Goal: Information Seeking & Learning: Learn about a topic

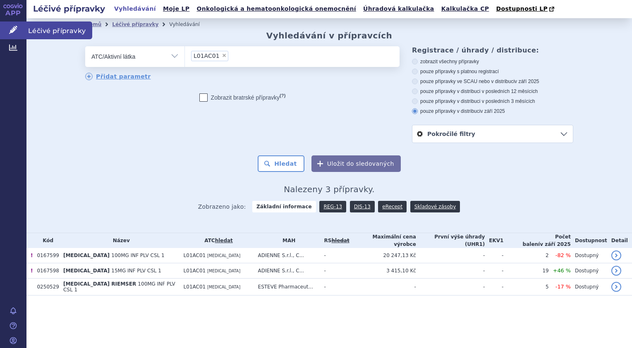
click at [44, 27] on span "Léčivé přípravky" at bounding box center [59, 30] width 66 height 17
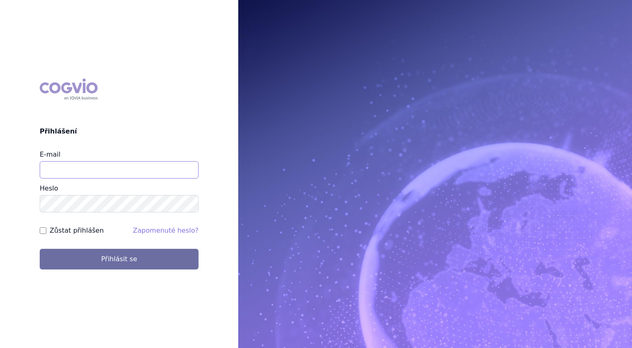
type input "zuzana_zikmundova@accord-healthcare.com"
click at [152, 105] on div "COGVIO Přihlášení" at bounding box center [119, 108] width 159 height 58
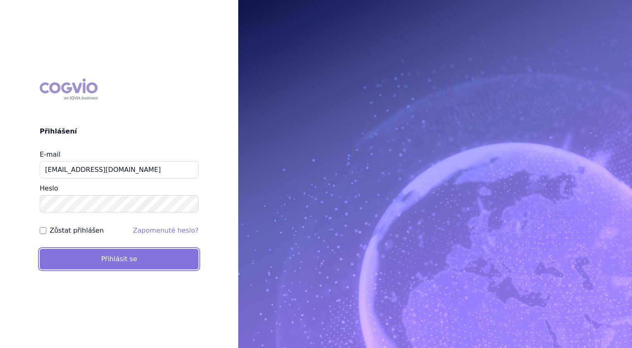
click at [106, 264] on button "Přihlásit se" at bounding box center [119, 259] width 159 height 21
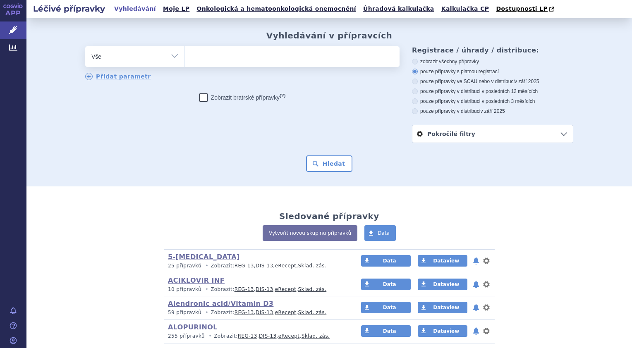
click at [170, 60] on select "Vše Přípravek/SUKL kód MAH VPOIS ATC/Aktivní látka Léková forma Síla" at bounding box center [134, 55] width 99 height 19
select select "filter-atc-group"
click at [85, 47] on select "Vše Přípravek/SUKL kód MAH VPOIS ATC/Aktivní látka Léková forma Síla" at bounding box center [134, 55] width 99 height 19
click at [204, 60] on ul at bounding box center [292, 54] width 215 height 17
click at [185, 60] on select at bounding box center [185, 56] width 0 height 21
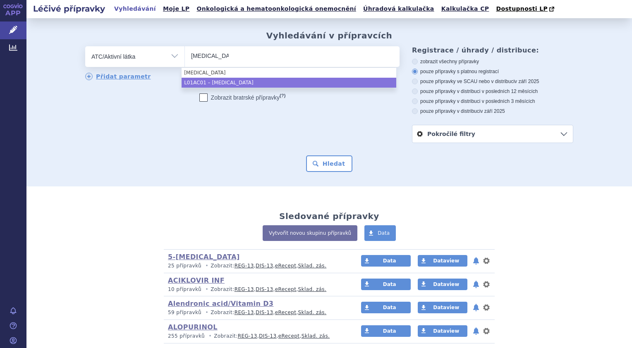
type input "thiotepa"
select select "L01AC01"
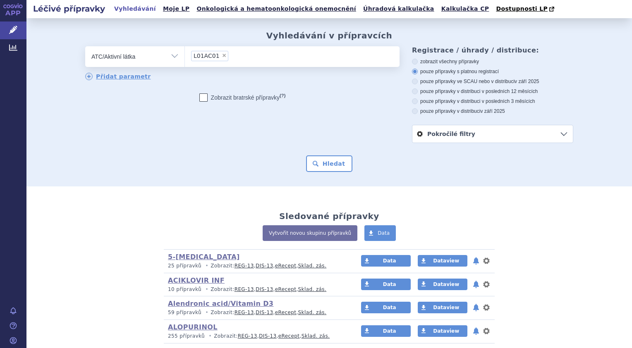
click at [412, 91] on icon at bounding box center [415, 92] width 6 height 6
click at [413, 91] on input "pouze přípravky v distribuci v posledních 12 měsících" at bounding box center [415, 92] width 5 height 5
radio input "true"
click at [334, 161] on button "Hledat" at bounding box center [329, 164] width 47 height 17
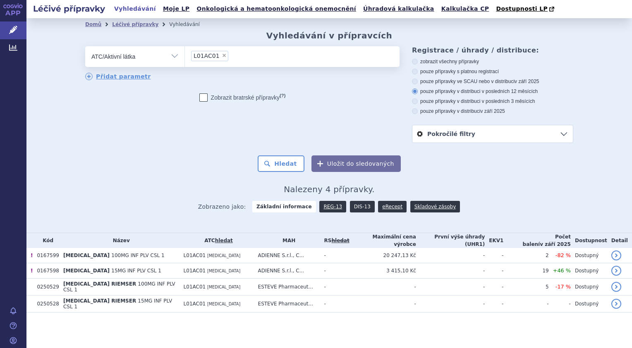
click at [359, 204] on link "DIS-13" at bounding box center [362, 207] width 25 height 12
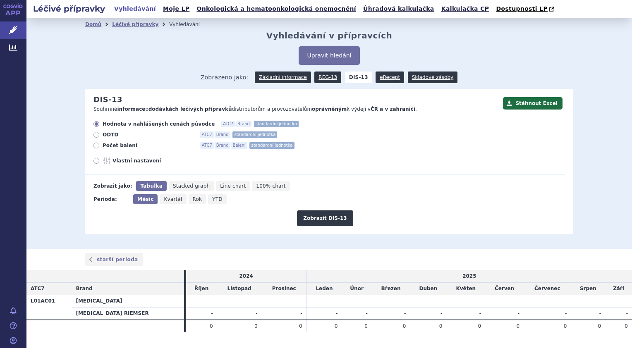
click at [94, 161] on icon at bounding box center [97, 161] width 6 height 6
click at [94, 161] on input "Vlastní nastavení" at bounding box center [96, 161] width 5 height 5
radio input "true"
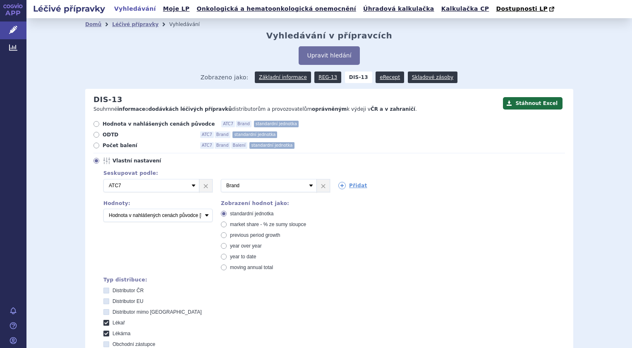
click at [94, 145] on icon at bounding box center [97, 146] width 6 height 6
click at [94, 145] on input "Počet balení ATC7 Brand Balení standardní jednotka" at bounding box center [96, 146] width 5 height 5
radio input "true"
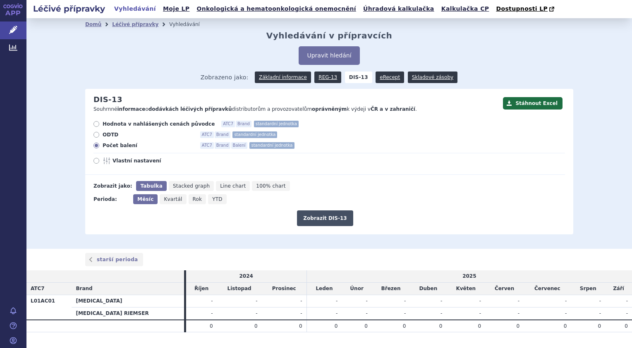
click at [329, 219] on button "Zobrazit DIS-13" at bounding box center [325, 219] width 56 height 16
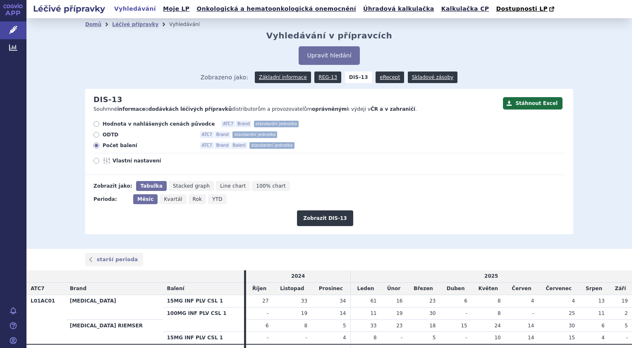
scroll to position [42, 0]
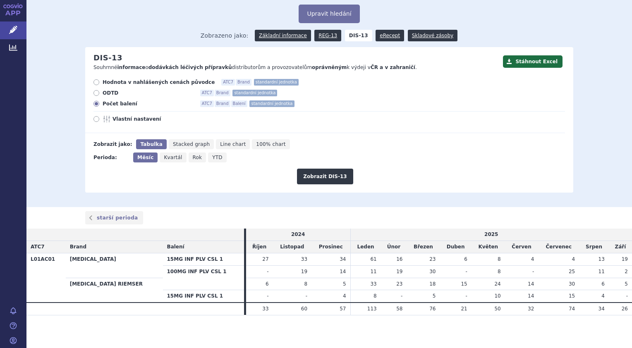
click at [190, 282] on th "100MG INF PLV CSL 1" at bounding box center [203, 278] width 81 height 25
click at [176, 283] on th "100MG INF PLV CSL 1" at bounding box center [203, 278] width 81 height 25
